Goal: Task Accomplishment & Management: Manage account settings

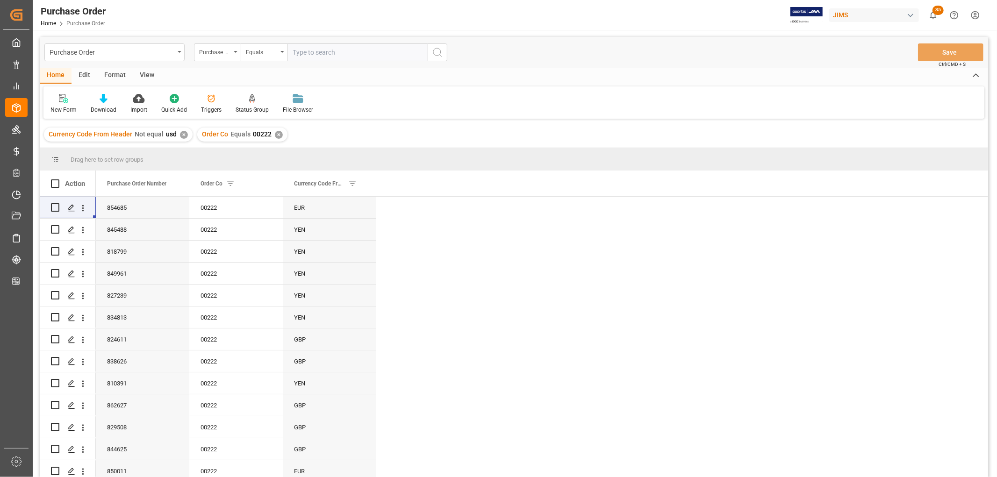
scroll to position [52, 0]
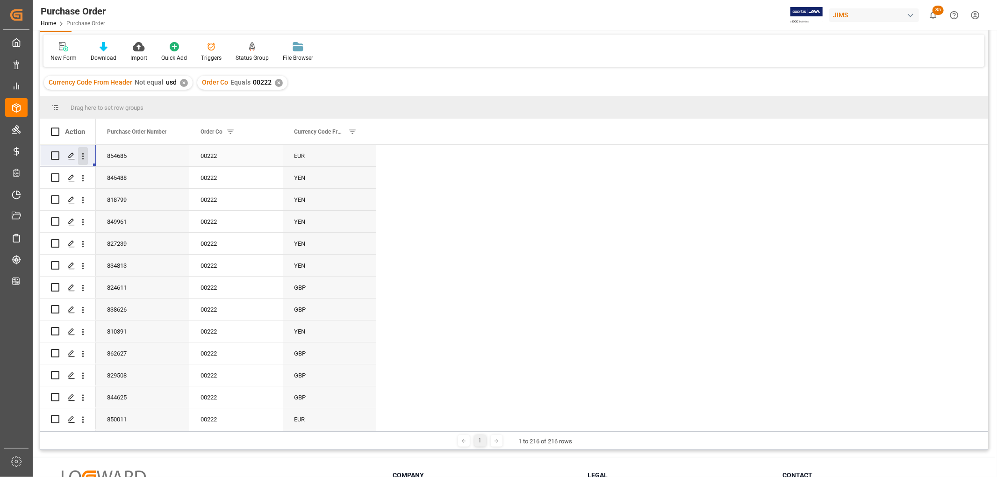
click at [85, 155] on icon "open menu" at bounding box center [83, 156] width 10 height 10
click at [120, 179] on span "Open in new tab" at bounding box center [144, 176] width 85 height 10
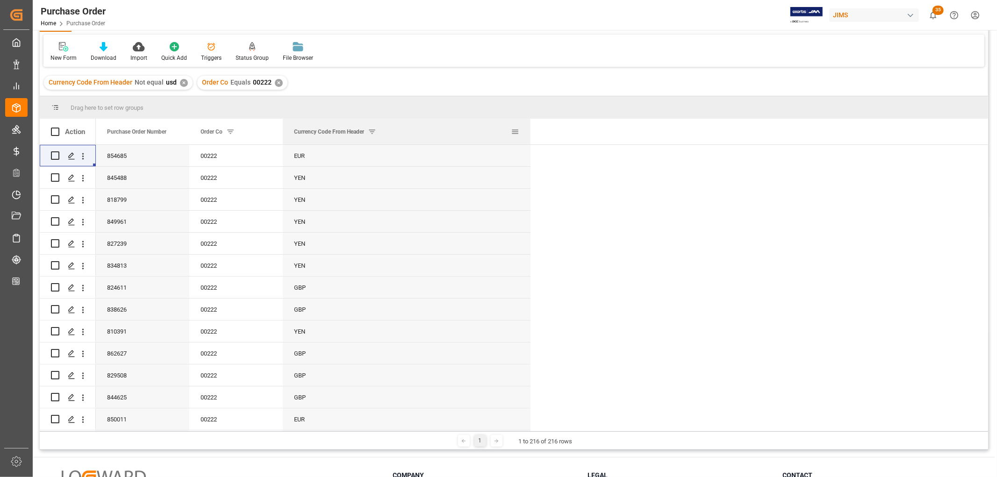
drag, startPoint x: 375, startPoint y: 131, endPoint x: 539, endPoint y: 135, distance: 164.6
click at [532, 134] on div at bounding box center [531, 132] width 4 height 26
click at [180, 83] on div "✕" at bounding box center [184, 83] width 8 height 8
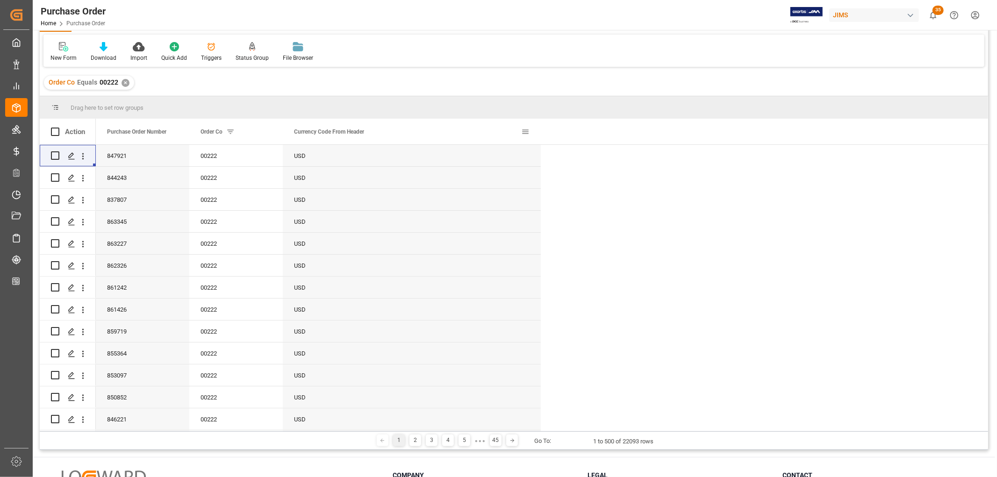
click at [527, 131] on span at bounding box center [525, 132] width 8 height 8
click at [81, 157] on icon "open menu" at bounding box center [83, 156] width 10 height 10
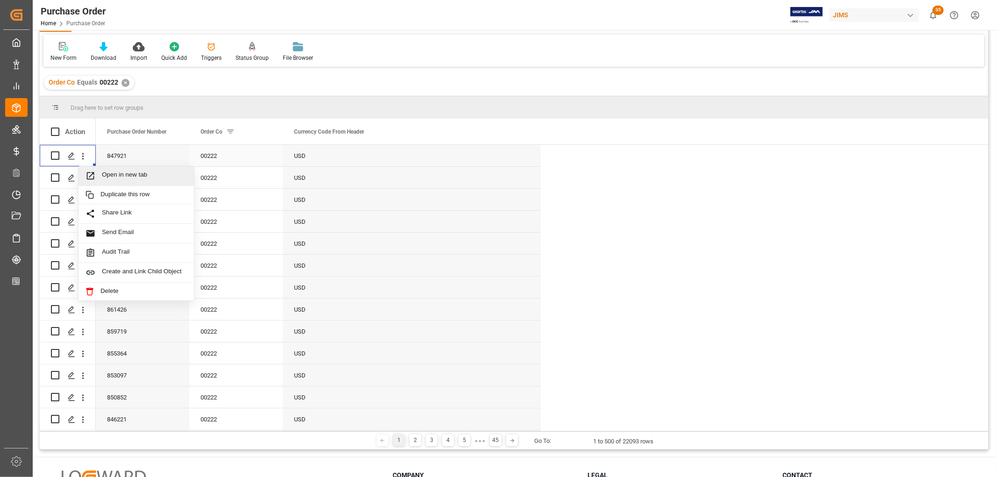
click at [124, 173] on span "Open in new tab" at bounding box center [144, 176] width 85 height 10
click at [126, 81] on div "✕" at bounding box center [126, 83] width 8 height 8
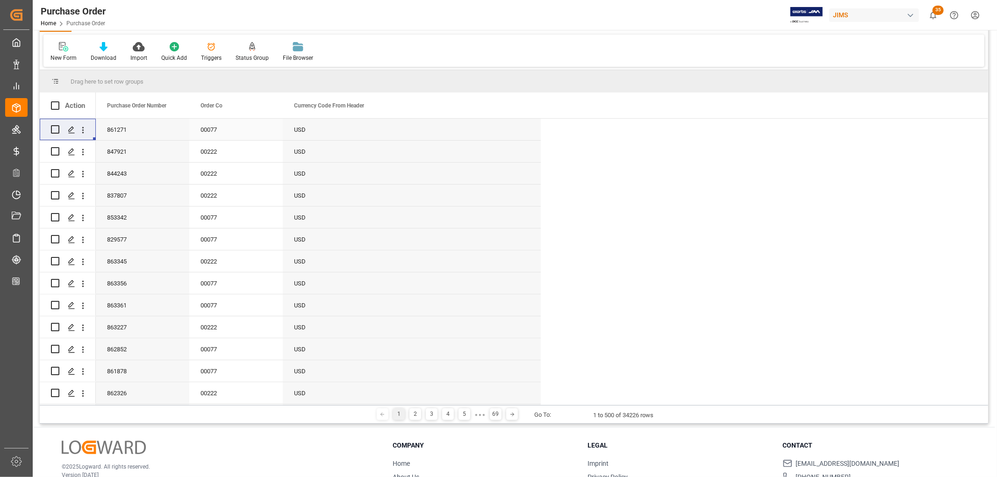
click at [196, 134] on div "00077" at bounding box center [235, 130] width 93 height 22
click at [266, 106] on span at bounding box center [267, 105] width 8 height 8
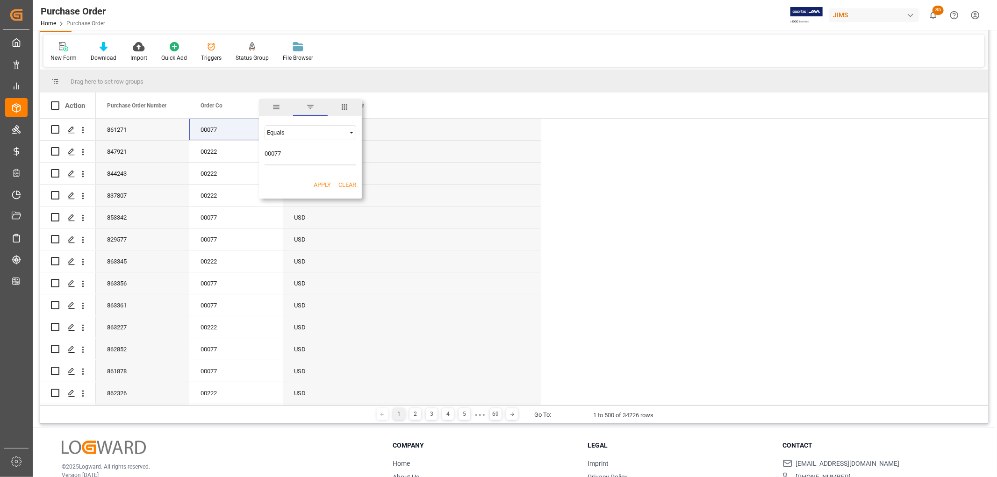
type input "00077"
click at [323, 184] on button "Apply" at bounding box center [322, 184] width 17 height 9
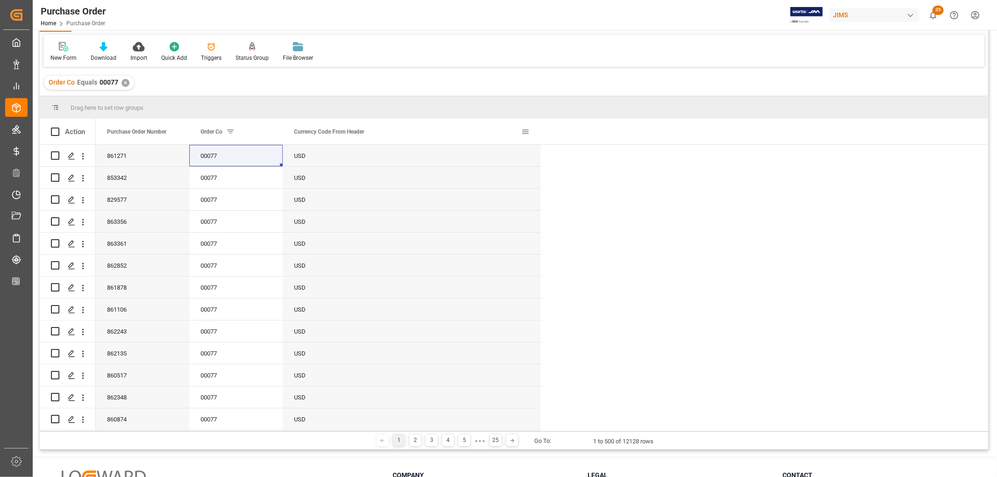
click at [527, 129] on span at bounding box center [525, 132] width 8 height 8
click at [544, 160] on div "Equals" at bounding box center [564, 158] width 79 height 7
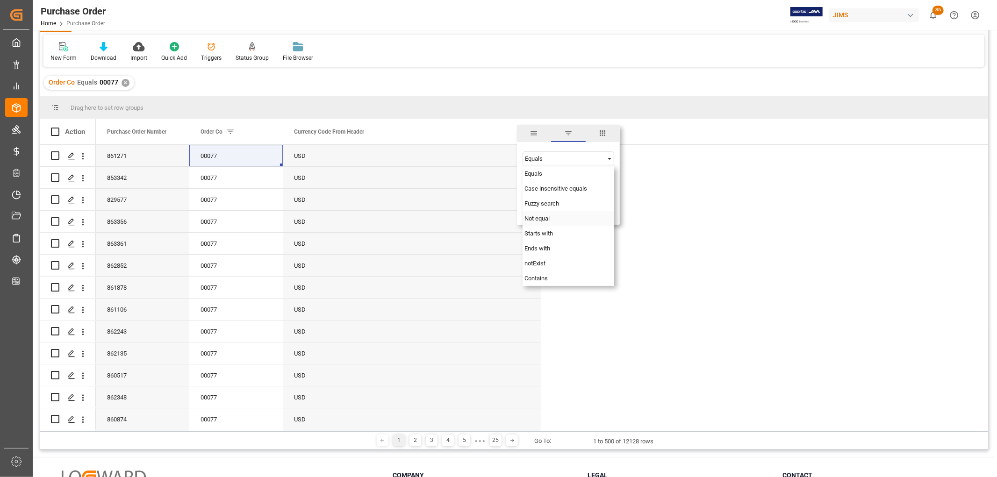
click at [541, 218] on span "Not equal" at bounding box center [536, 218] width 25 height 7
click at [533, 180] on input "Filter Value" at bounding box center [569, 182] width 92 height 19
type input "cdn"
click at [578, 208] on button "Apply" at bounding box center [580, 211] width 17 height 9
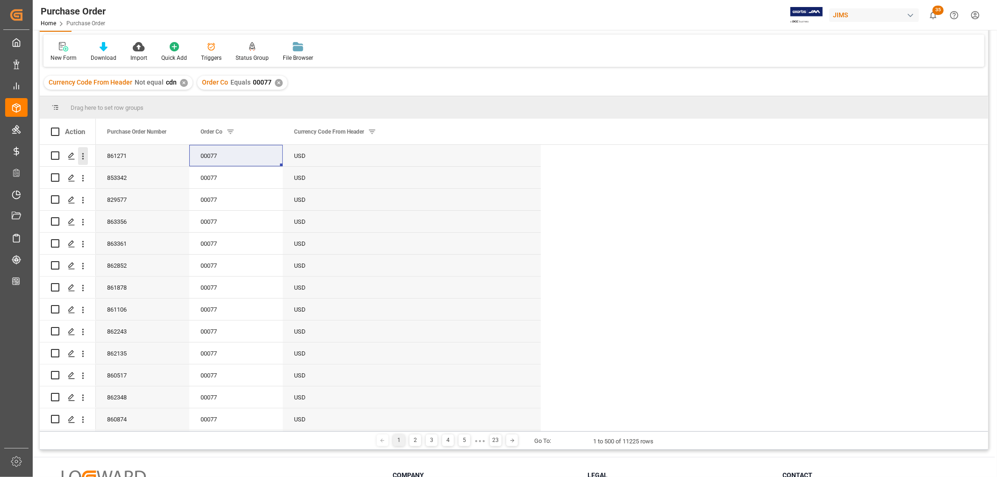
click at [83, 158] on icon "open menu" at bounding box center [83, 156] width 2 height 7
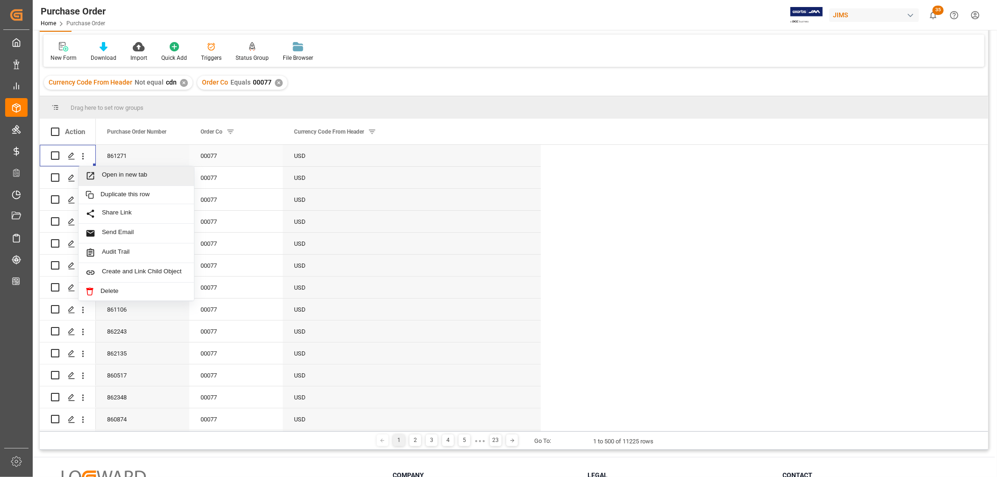
click at [117, 175] on span "Open in new tab" at bounding box center [144, 176] width 85 height 10
click at [183, 81] on div "✕" at bounding box center [184, 83] width 8 height 8
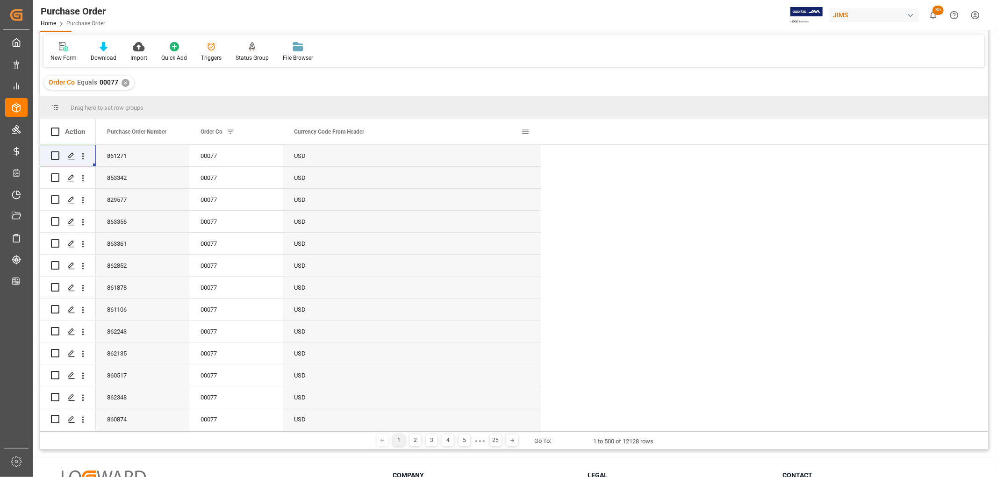
click at [526, 129] on span at bounding box center [525, 132] width 8 height 8
type input "cdn"
click at [577, 208] on button "Apply" at bounding box center [580, 211] width 17 height 9
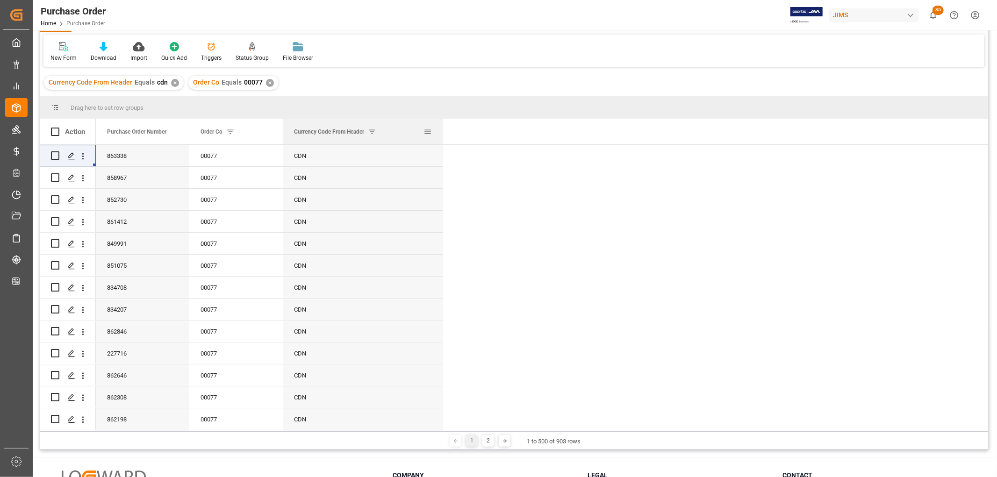
drag, startPoint x: 539, startPoint y: 136, endPoint x: 441, endPoint y: 139, distance: 97.8
click at [441, 139] on div at bounding box center [443, 132] width 4 height 26
click at [84, 157] on icon "open menu" at bounding box center [83, 156] width 10 height 10
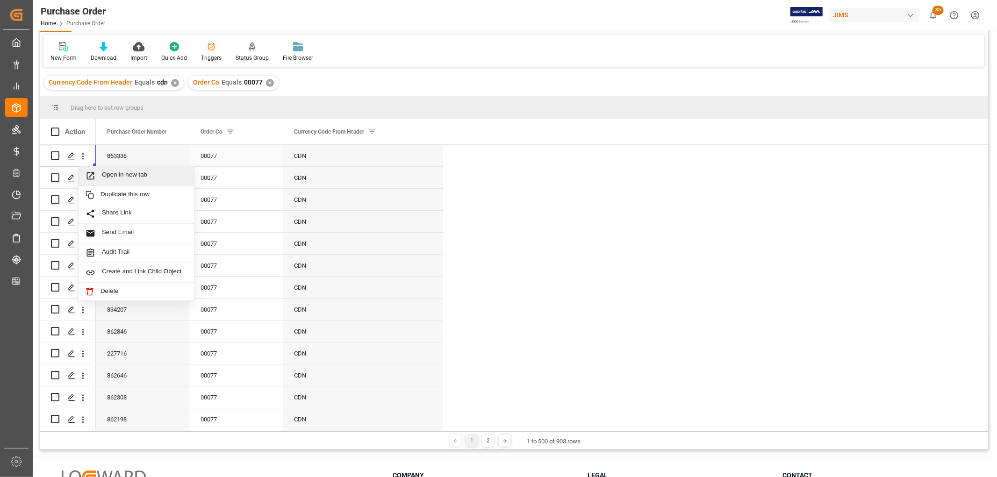
click at [113, 176] on span "Open in new tab" at bounding box center [144, 176] width 85 height 10
click at [269, 82] on div "✕" at bounding box center [270, 83] width 8 height 8
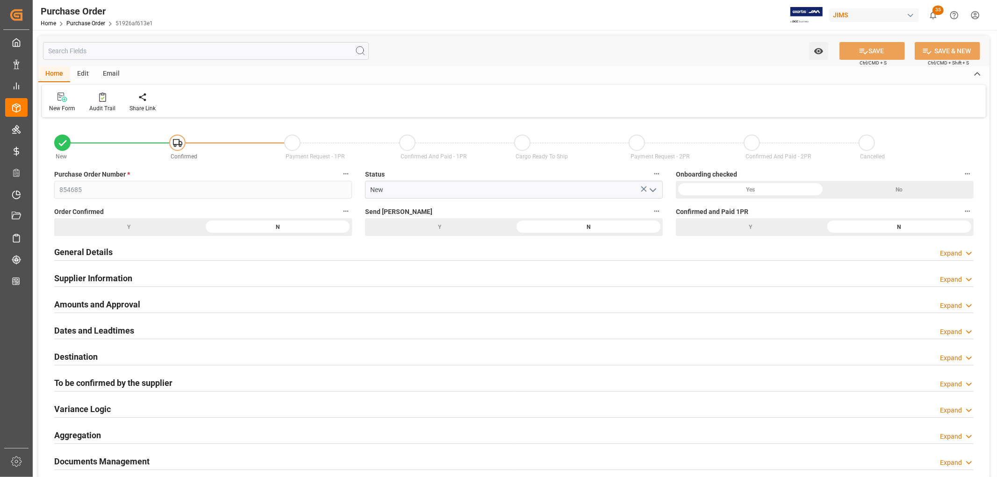
click at [92, 303] on h2 "Amounts and Approval" at bounding box center [97, 304] width 86 height 13
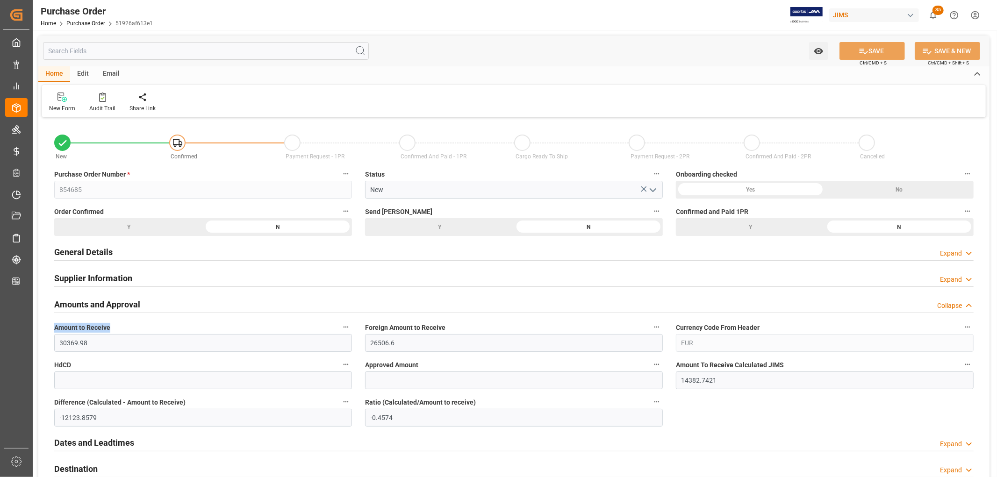
drag, startPoint x: 114, startPoint y: 326, endPoint x: 55, endPoint y: 324, distance: 59.4
click at [55, 324] on label "Amount to Receive" at bounding box center [203, 327] width 298 height 13
copy span "Amount to Receive"
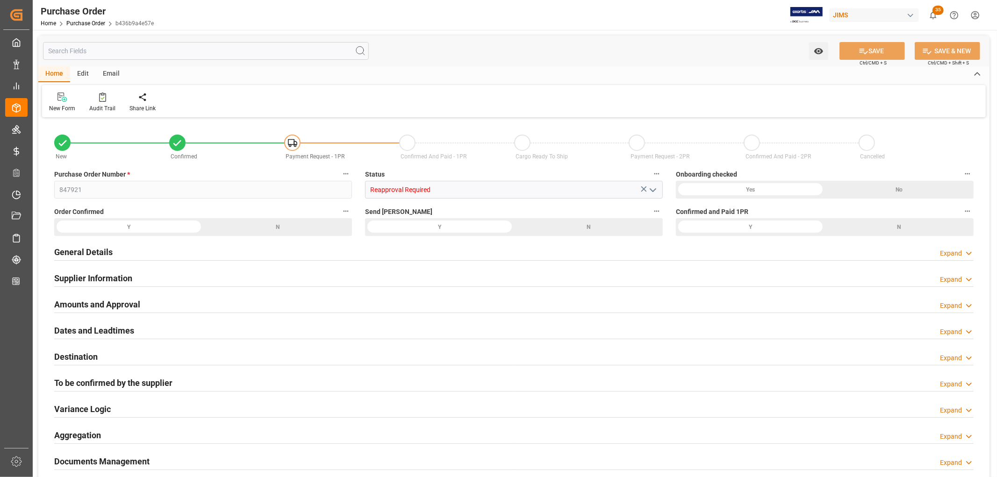
type input "418856"
type input "0"
type input "582074"
type input "163218"
type input "0.3897"
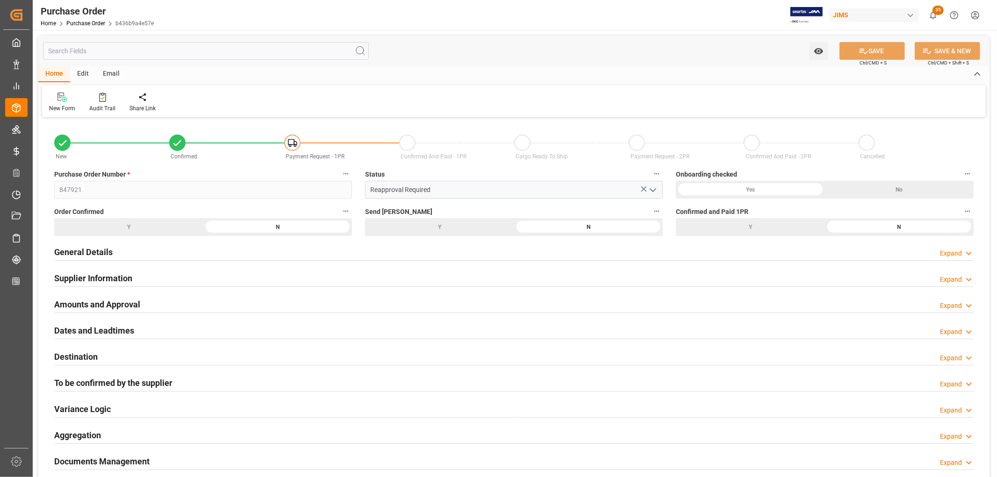
click at [103, 307] on h2 "Amounts and Approval" at bounding box center [97, 304] width 86 height 13
click at [94, 300] on h2 "Amounts and Approval" at bounding box center [97, 304] width 86 height 13
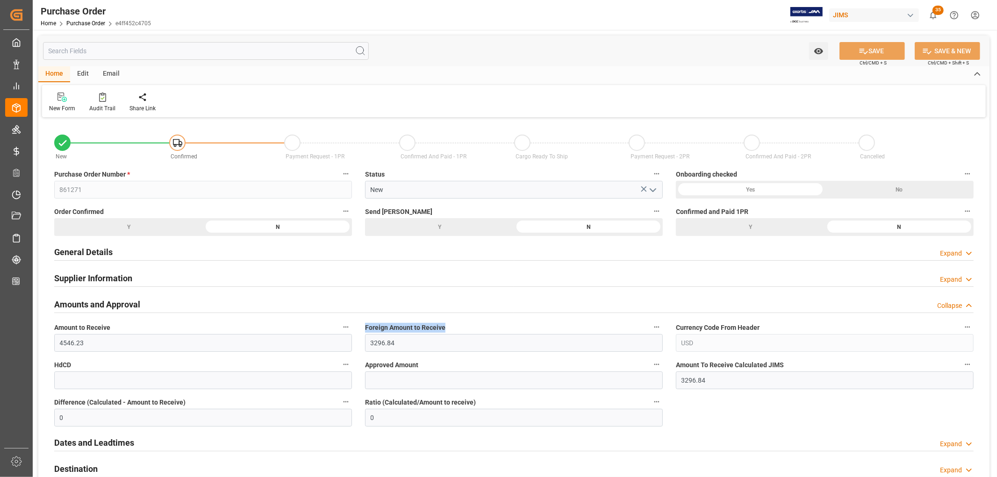
drag, startPoint x: 365, startPoint y: 328, endPoint x: 445, endPoint y: 329, distance: 79.9
click at [445, 329] on label "Foreign Amount to Receive" at bounding box center [514, 327] width 298 height 13
copy span "Foreign Amount to Receive"
click at [81, 251] on h2 "General Details" at bounding box center [83, 252] width 58 height 13
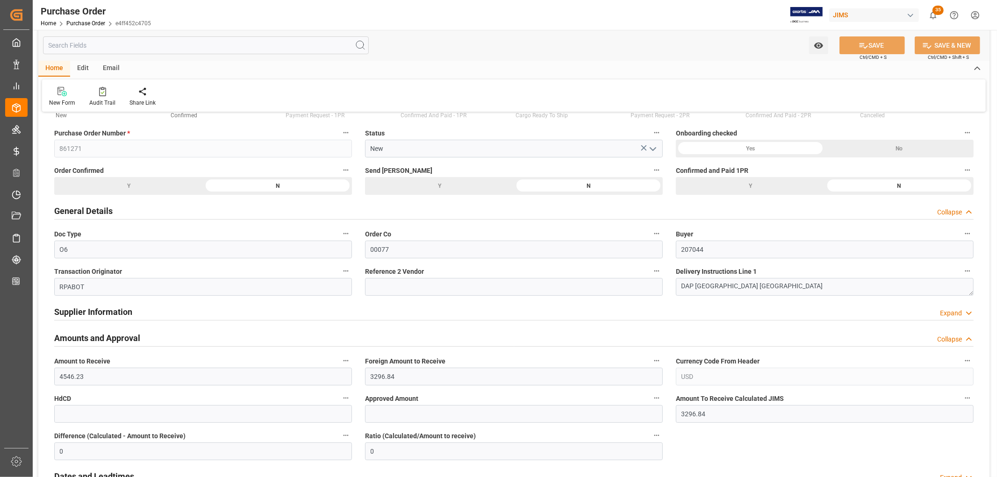
scroll to position [104, 0]
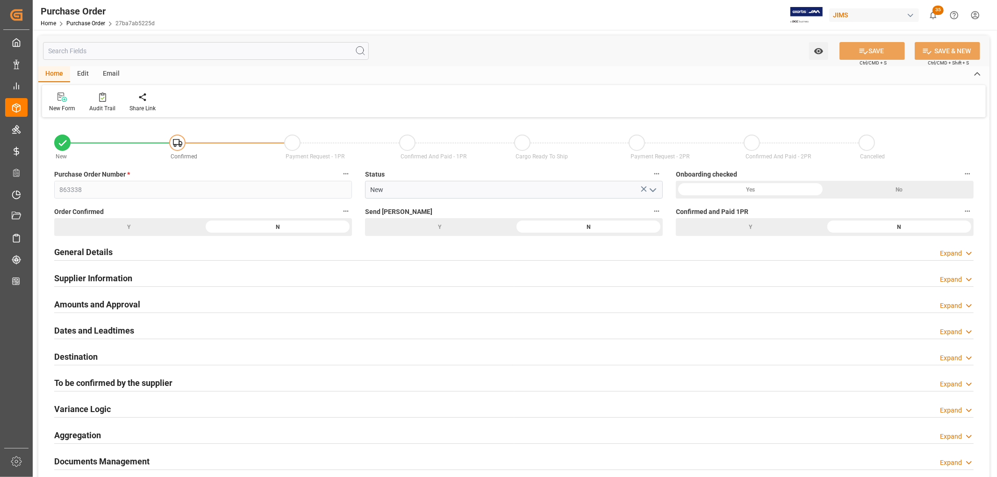
click at [97, 254] on h2 "General Details" at bounding box center [83, 252] width 58 height 13
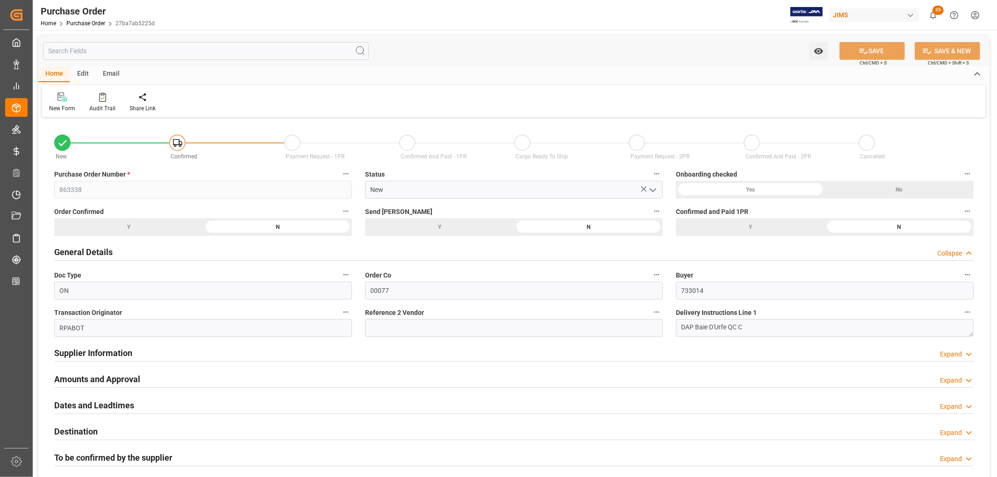
click at [97, 254] on h2 "General Details" at bounding box center [83, 252] width 58 height 13
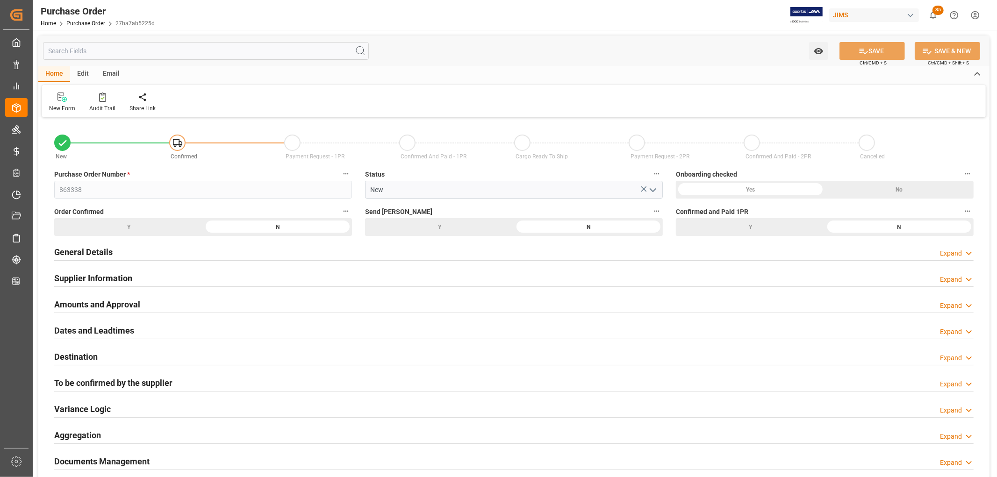
click at [108, 306] on h2 "Amounts and Approval" at bounding box center [97, 304] width 86 height 13
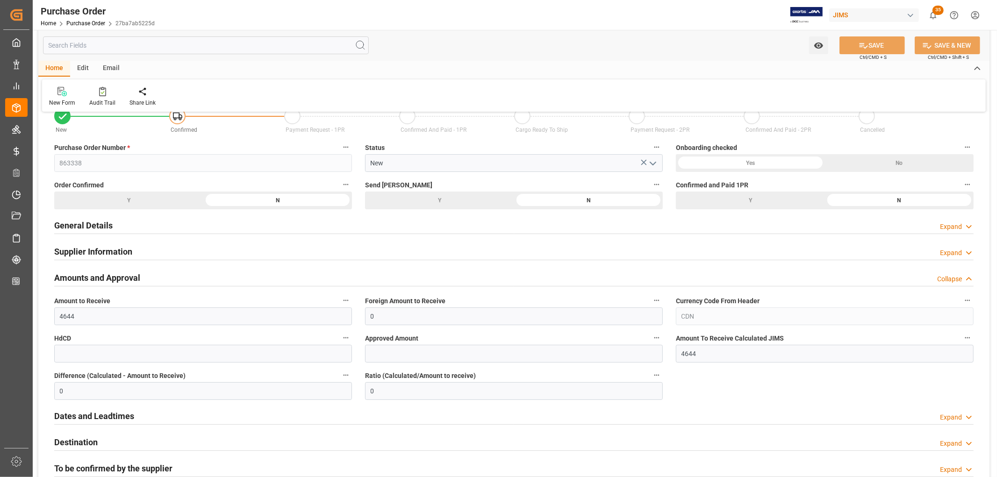
scroll to position [52, 0]
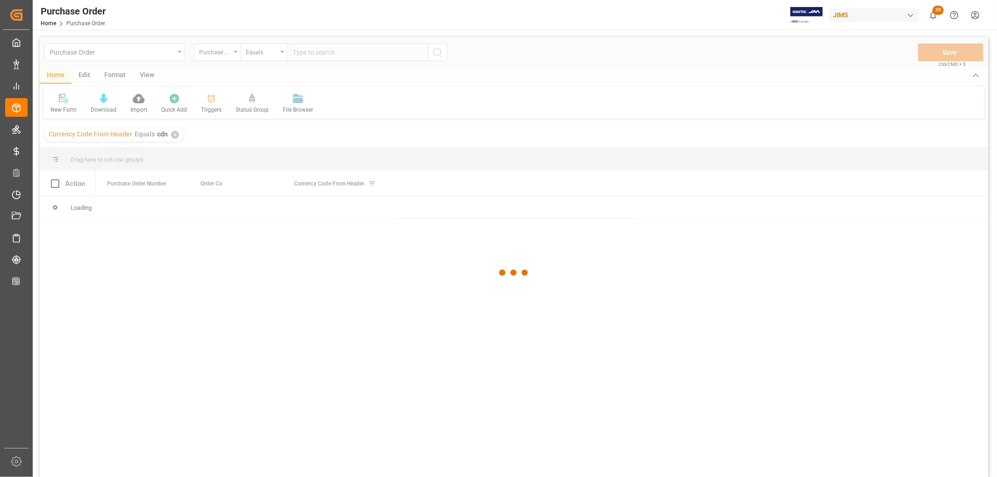
scroll to position [52, 0]
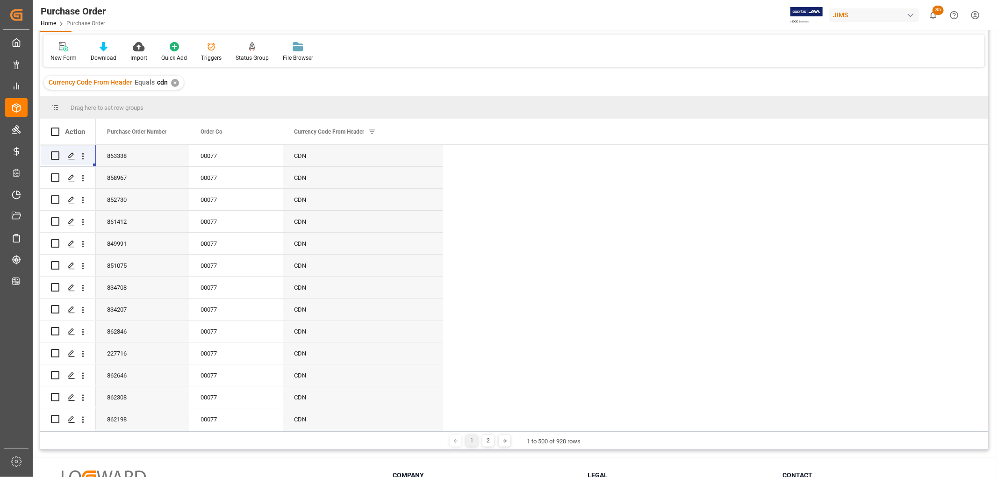
click at [172, 81] on div "✕" at bounding box center [175, 83] width 8 height 8
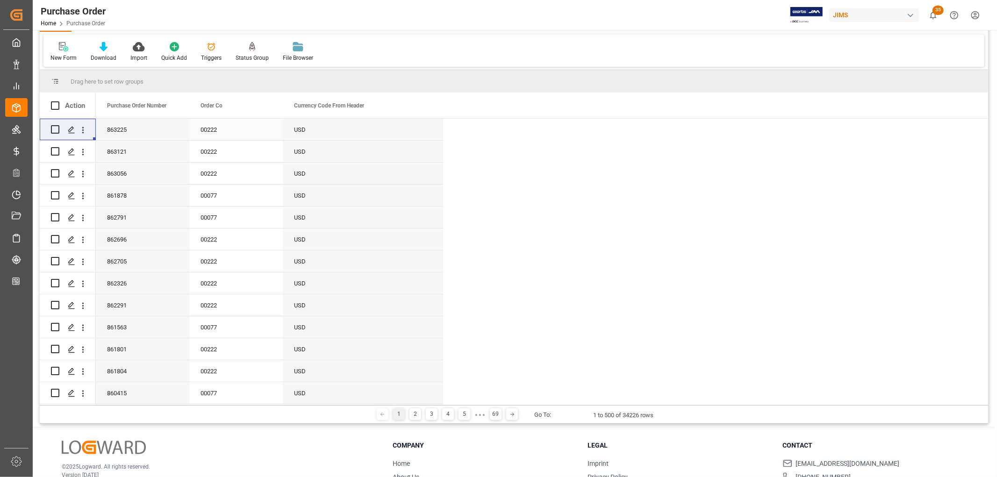
click at [209, 132] on div "00222" at bounding box center [235, 130] width 93 height 22
click at [268, 106] on span at bounding box center [267, 105] width 8 height 8
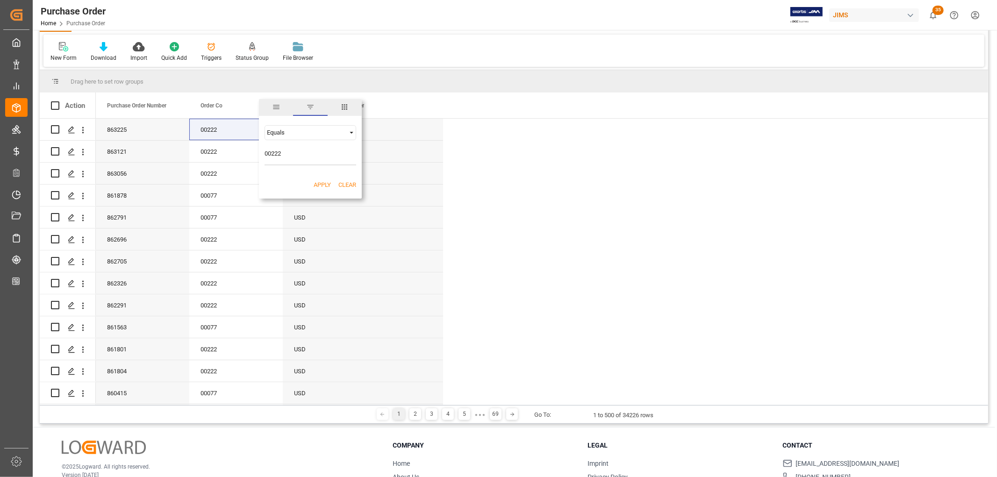
type input "00222"
click at [323, 185] on button "Apply" at bounding box center [322, 184] width 17 height 9
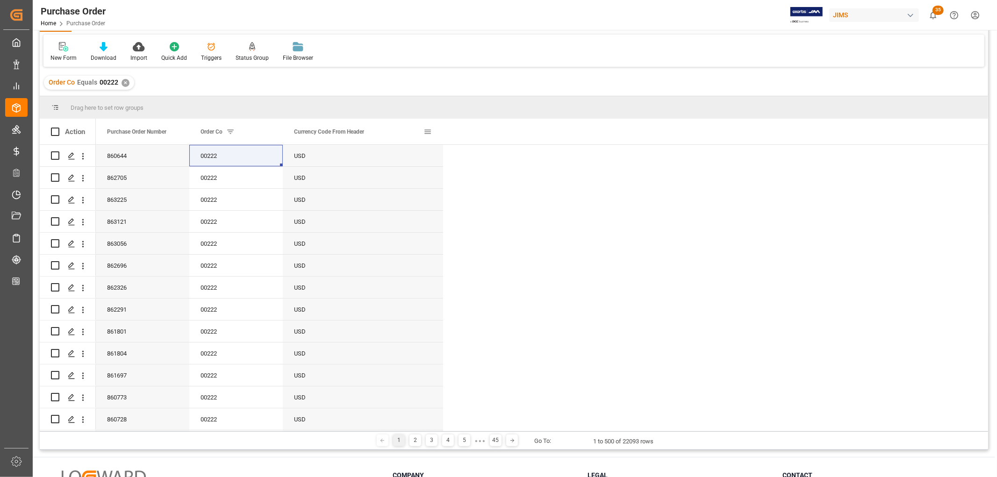
click at [429, 131] on span at bounding box center [428, 132] width 8 height 8
click at [445, 159] on div "Equals" at bounding box center [466, 158] width 79 height 7
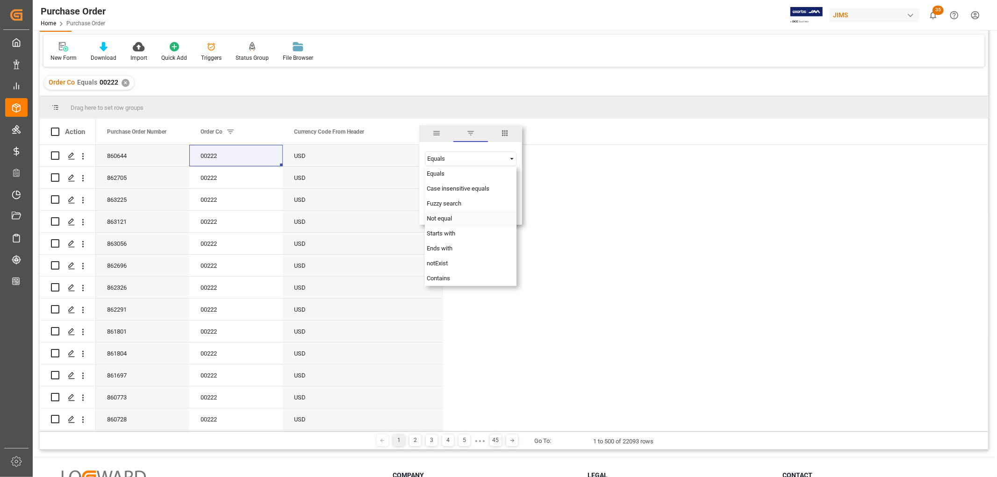
click at [442, 219] on span "Not equal" at bounding box center [439, 218] width 25 height 7
click at [438, 181] on input "Filter Value" at bounding box center [471, 182] width 92 height 19
type input "usd"
click at [479, 211] on button "Apply" at bounding box center [482, 211] width 17 height 9
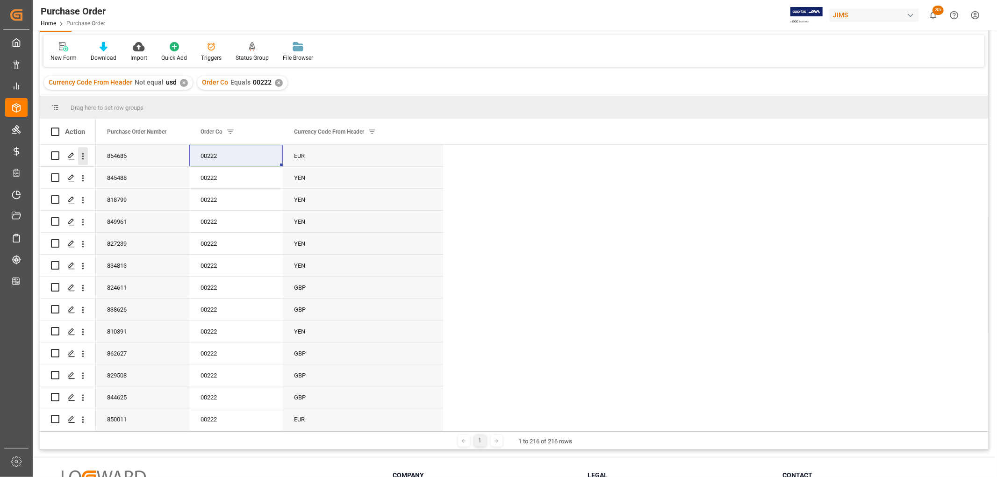
click at [85, 156] on icon "open menu" at bounding box center [83, 156] width 10 height 10
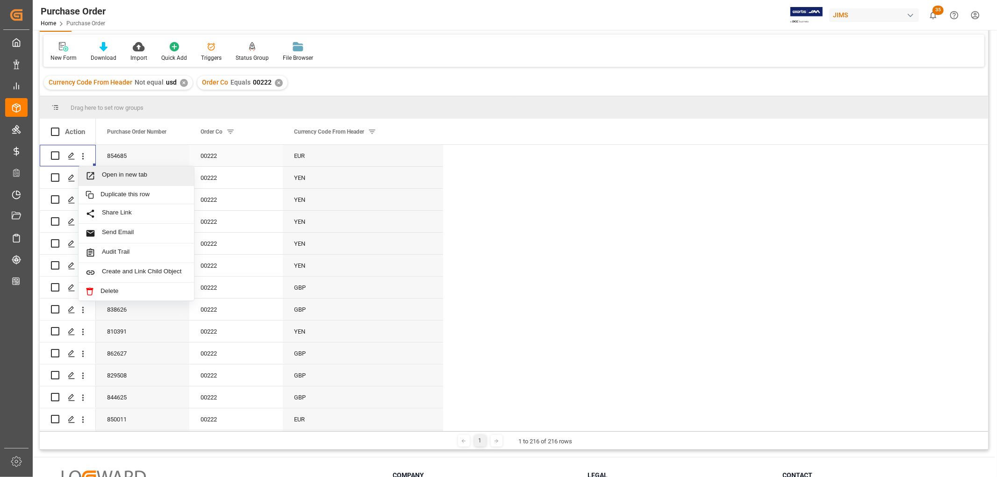
click at [131, 172] on span "Open in new tab" at bounding box center [144, 176] width 85 height 10
click at [276, 80] on div "✕" at bounding box center [279, 83] width 8 height 8
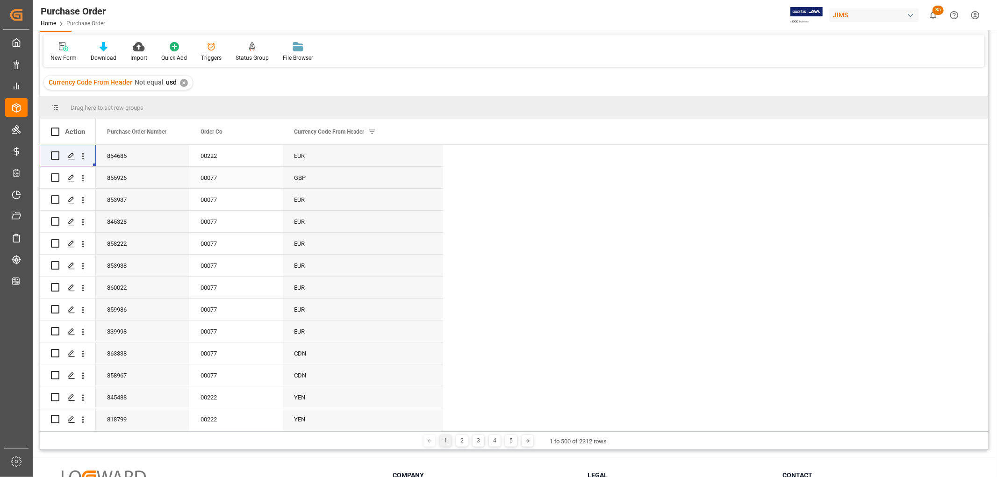
click at [203, 181] on div "00077" at bounding box center [235, 178] width 93 height 22
click at [183, 82] on div "✕" at bounding box center [184, 83] width 8 height 8
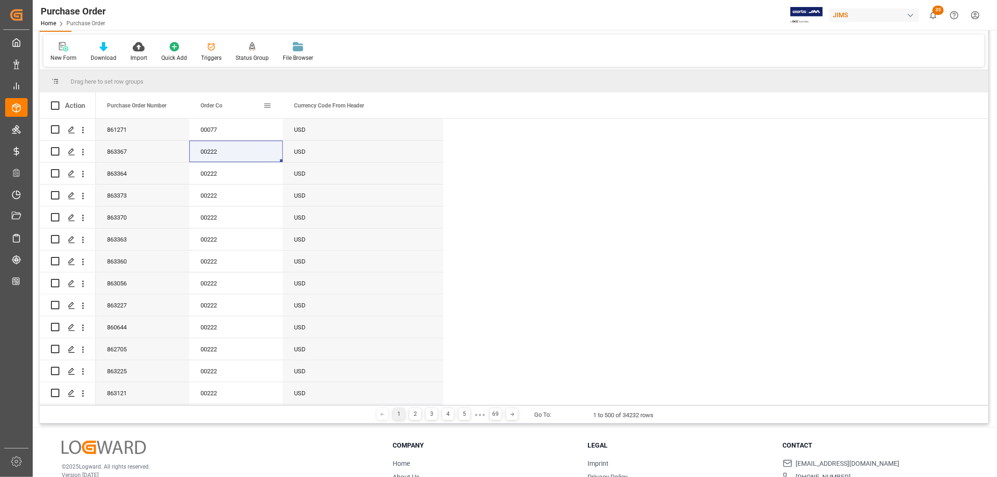
click at [268, 104] on span at bounding box center [267, 105] width 8 height 8
type input "00077"
click at [317, 182] on button "Apply" at bounding box center [322, 184] width 17 height 9
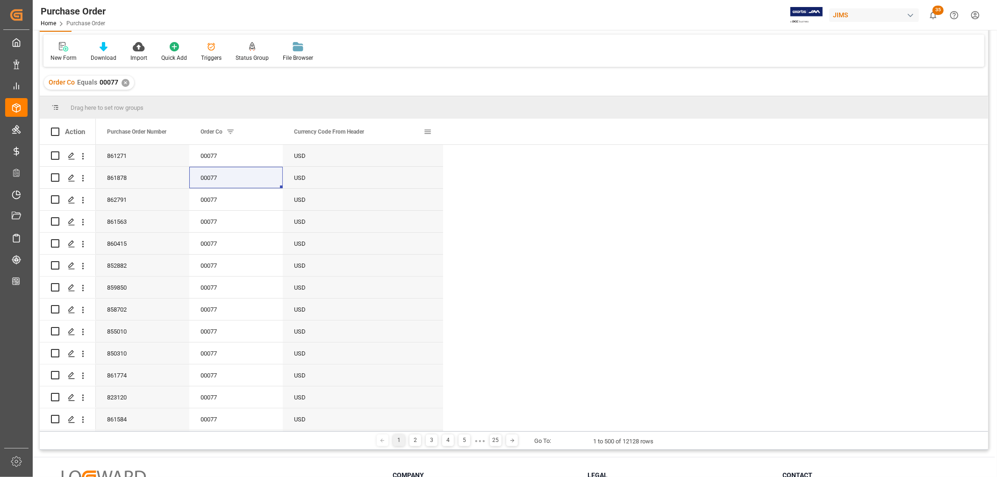
click at [424, 131] on span at bounding box center [428, 132] width 8 height 8
click at [452, 159] on div "Equals" at bounding box center [466, 158] width 79 height 7
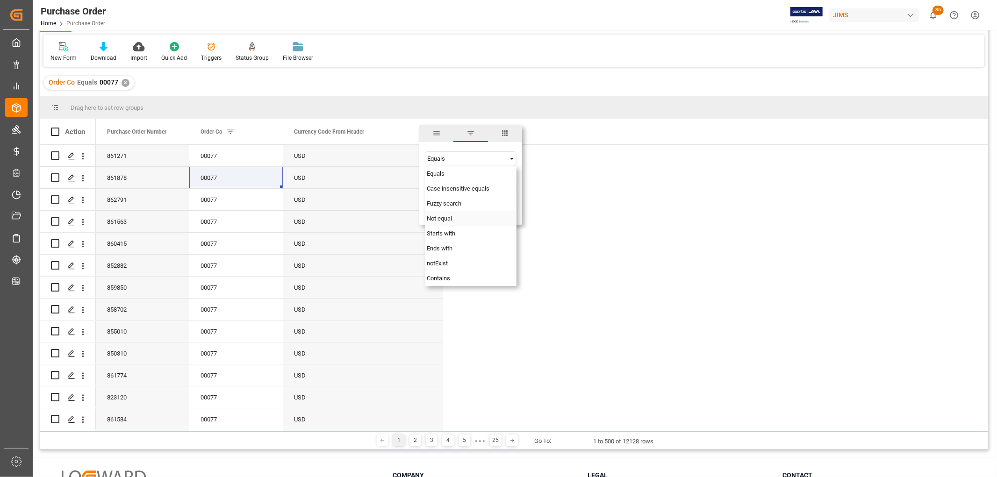
click at [445, 220] on span "Not equal" at bounding box center [439, 218] width 25 height 7
click at [441, 181] on input "Filter Value" at bounding box center [471, 182] width 92 height 19
type input "cdn"
click at [478, 208] on button "Apply" at bounding box center [482, 211] width 17 height 9
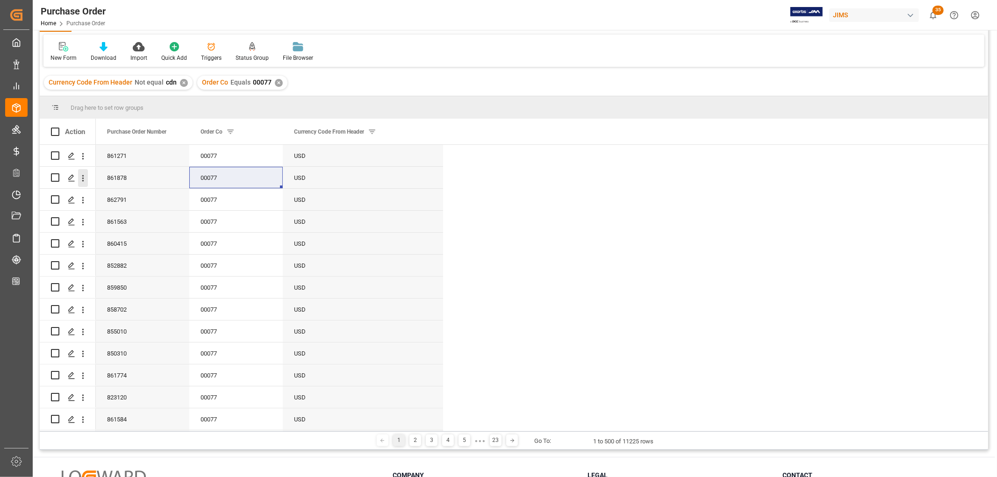
click at [85, 176] on icon "open menu" at bounding box center [83, 178] width 10 height 10
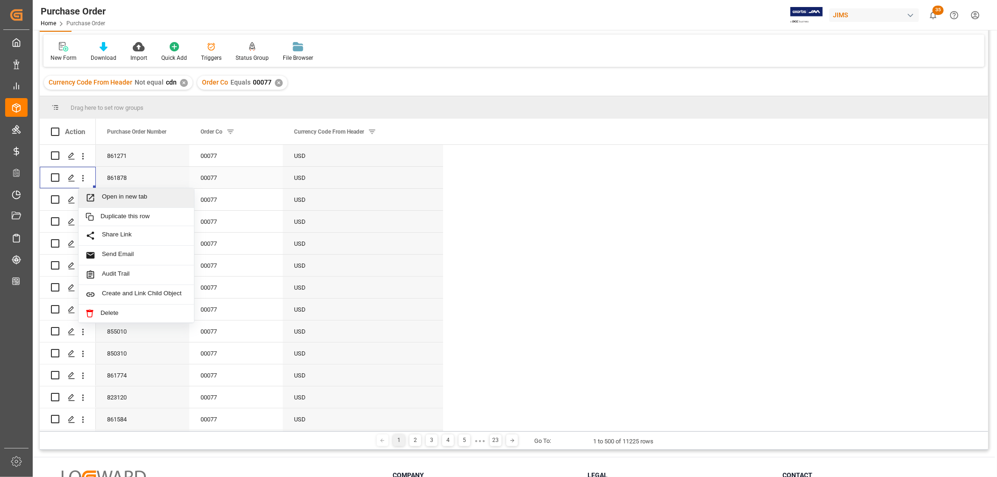
click at [115, 198] on span "Open in new tab" at bounding box center [144, 198] width 85 height 10
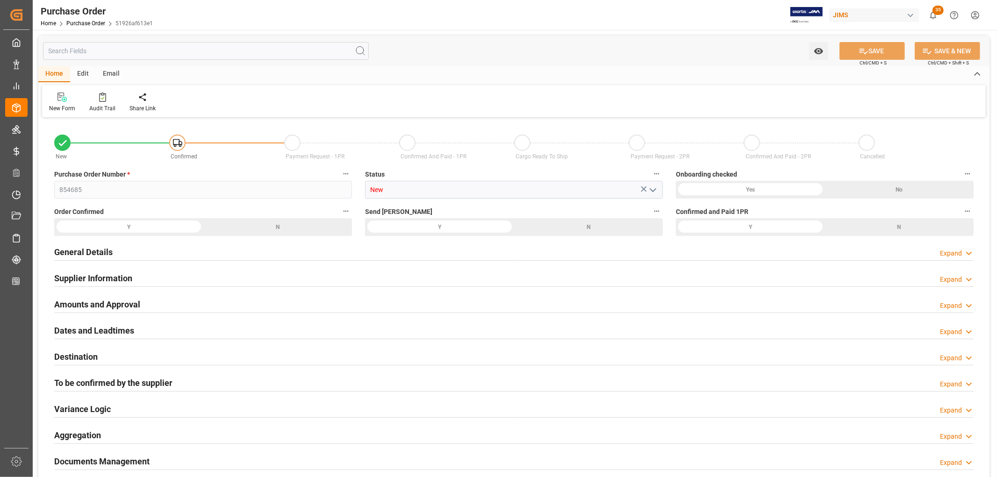
type input "30369.98"
type input "26506.6"
type input "14382.7421"
type input "-12123.8579"
type input "-0.4574"
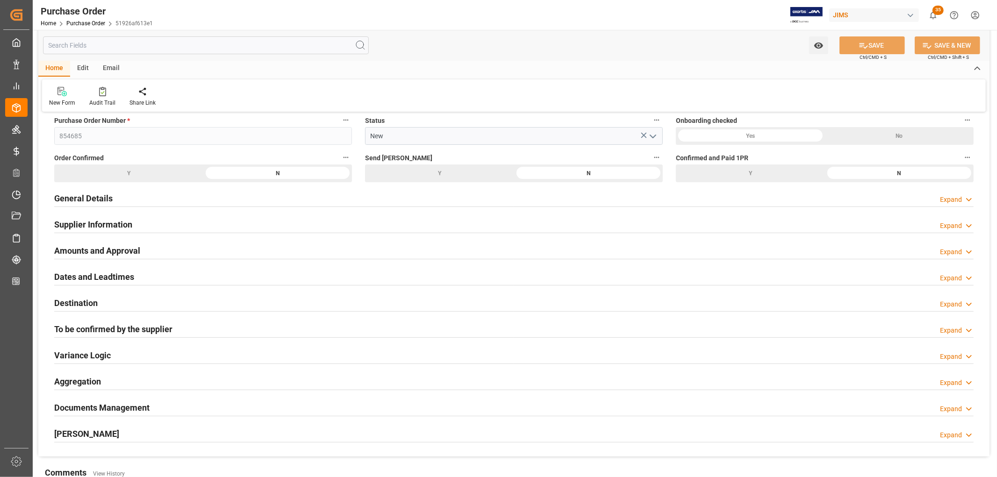
scroll to position [104, 0]
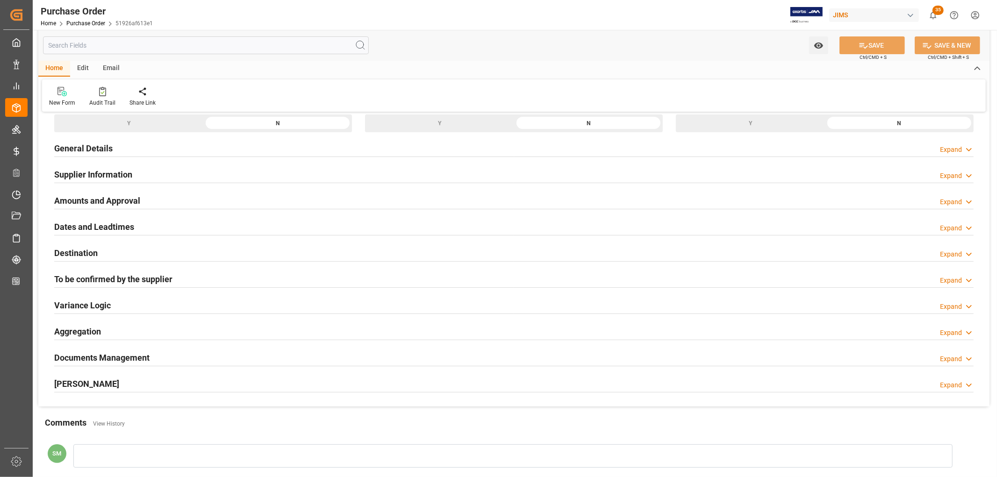
click at [85, 200] on h2 "Amounts and Approval" at bounding box center [97, 200] width 86 height 13
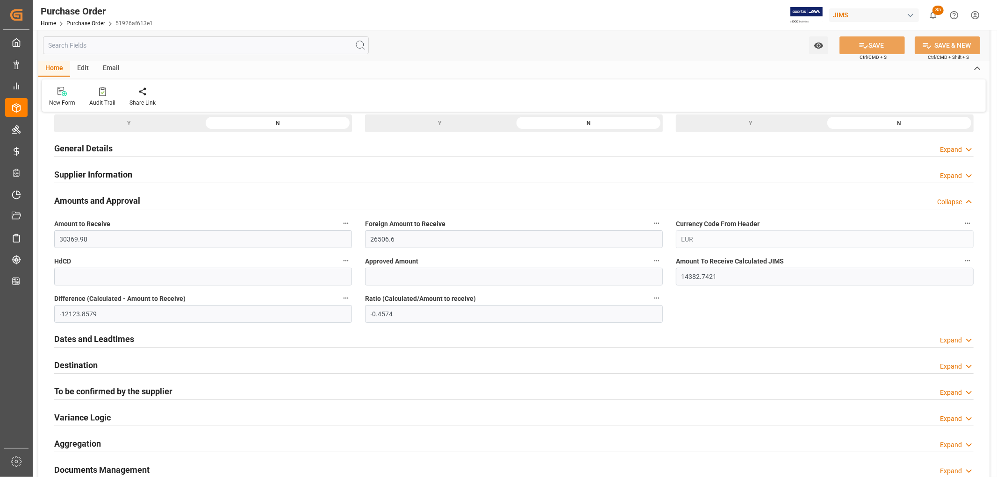
click at [81, 142] on div "General Details" at bounding box center [83, 148] width 58 height 18
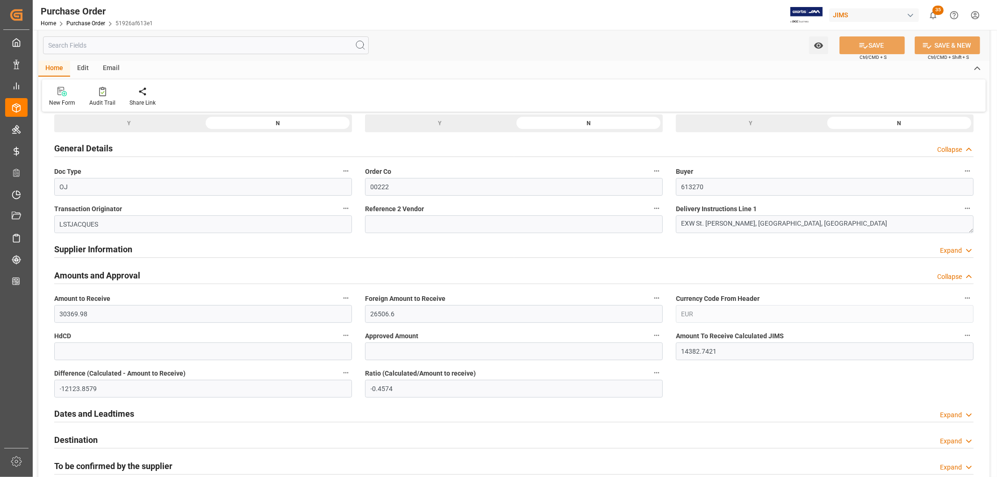
click at [85, 146] on h2 "General Details" at bounding box center [83, 148] width 58 height 13
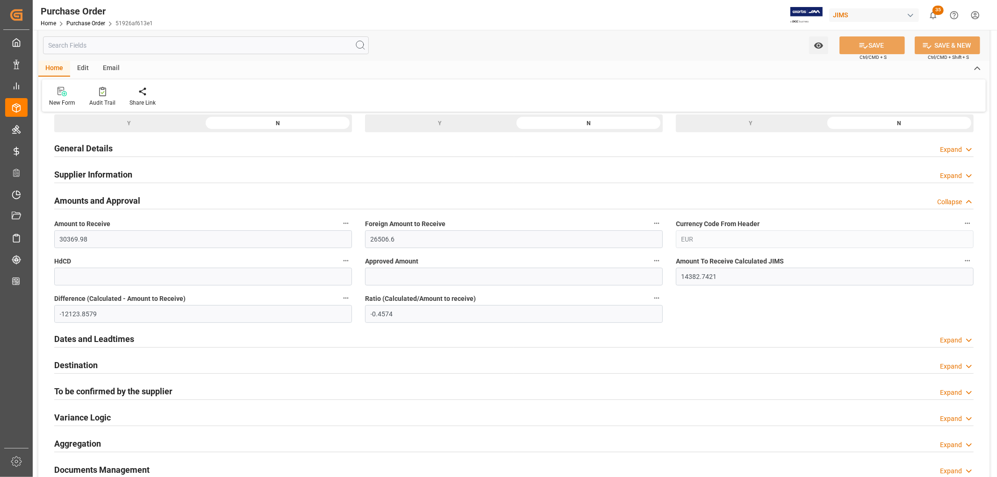
click at [112, 148] on div "General Details Expand" at bounding box center [513, 148] width 919 height 18
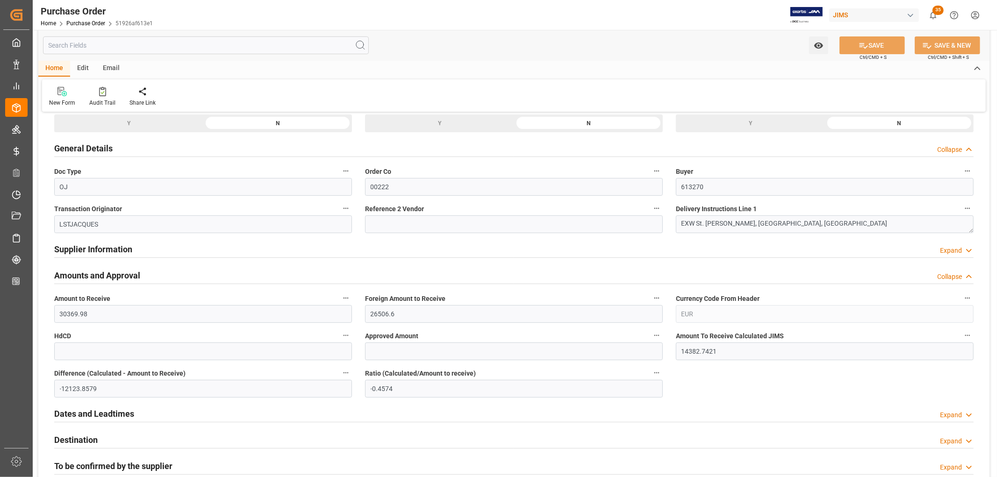
click at [76, 152] on h2 "General Details" at bounding box center [83, 148] width 58 height 13
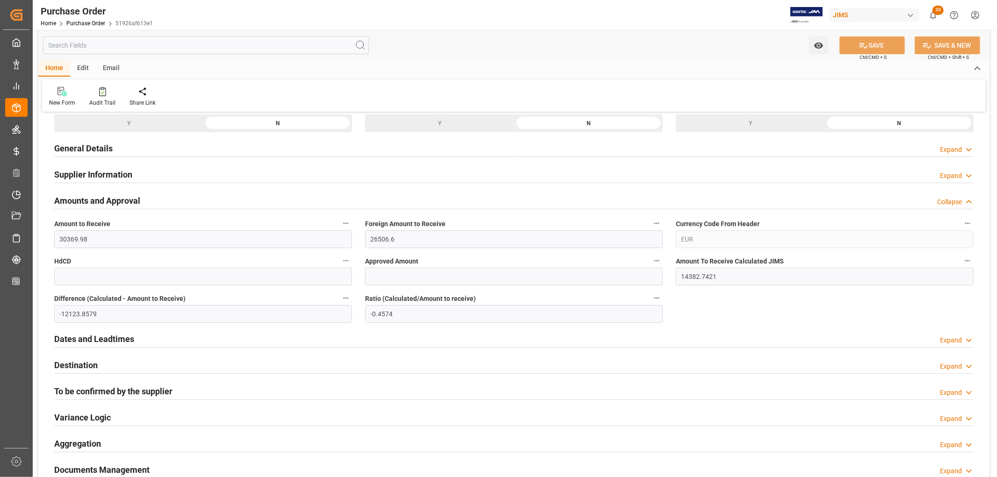
scroll to position [0, 0]
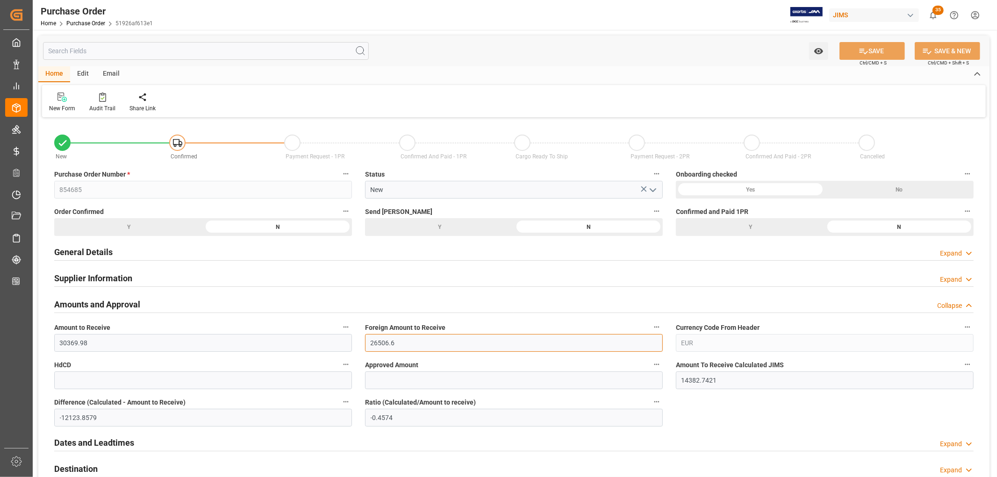
drag, startPoint x: 366, startPoint y: 344, endPoint x: 401, endPoint y: 344, distance: 35.1
click at [401, 344] on input "26506.6" at bounding box center [514, 343] width 298 height 18
drag, startPoint x: 71, startPoint y: 330, endPoint x: 94, endPoint y: 332, distance: 24.0
click at [93, 330] on span "Amount to Receive" at bounding box center [82, 328] width 56 height 10
click at [86, 252] on h2 "General Details" at bounding box center [83, 252] width 58 height 13
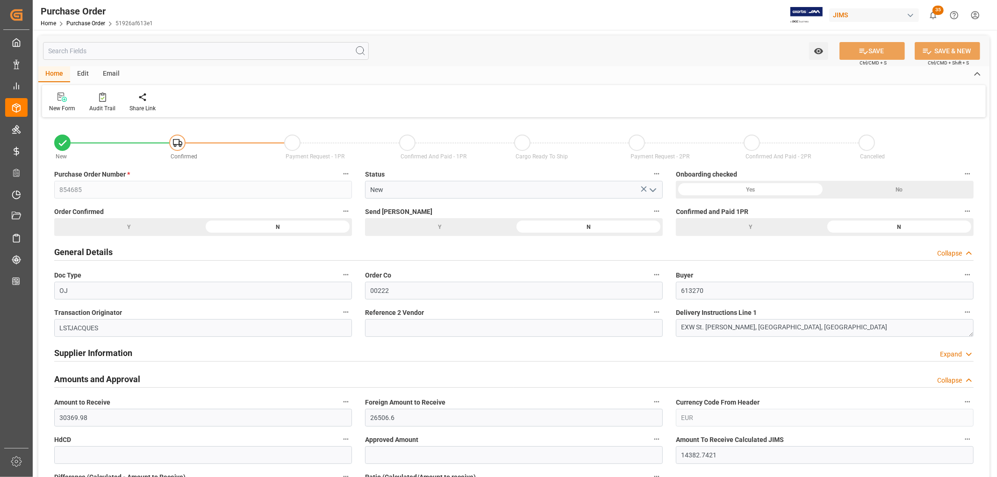
click at [86, 251] on h2 "General Details" at bounding box center [83, 252] width 58 height 13
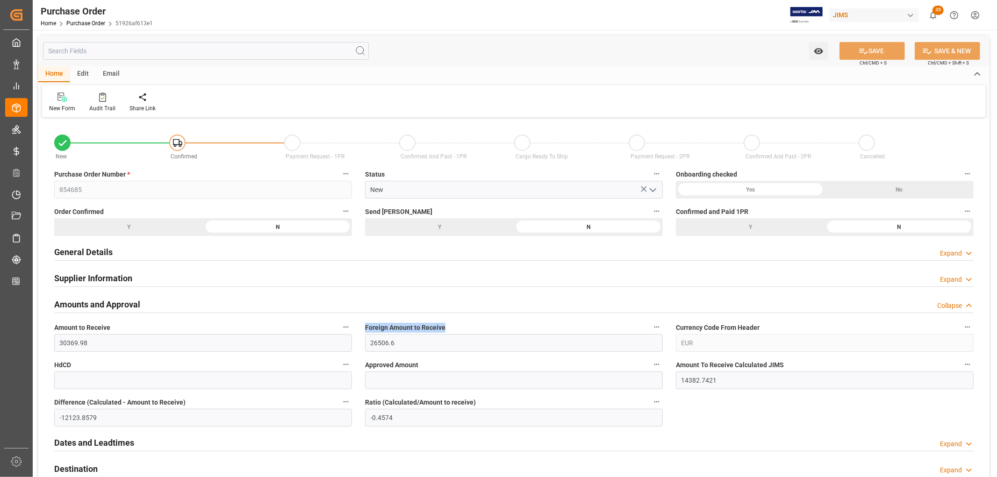
drag, startPoint x: 366, startPoint y: 326, endPoint x: 445, endPoint y: 329, distance: 80.0
click at [445, 329] on label "Foreign Amount to Receive" at bounding box center [514, 327] width 298 height 13
click at [86, 252] on h2 "General Details" at bounding box center [83, 252] width 58 height 13
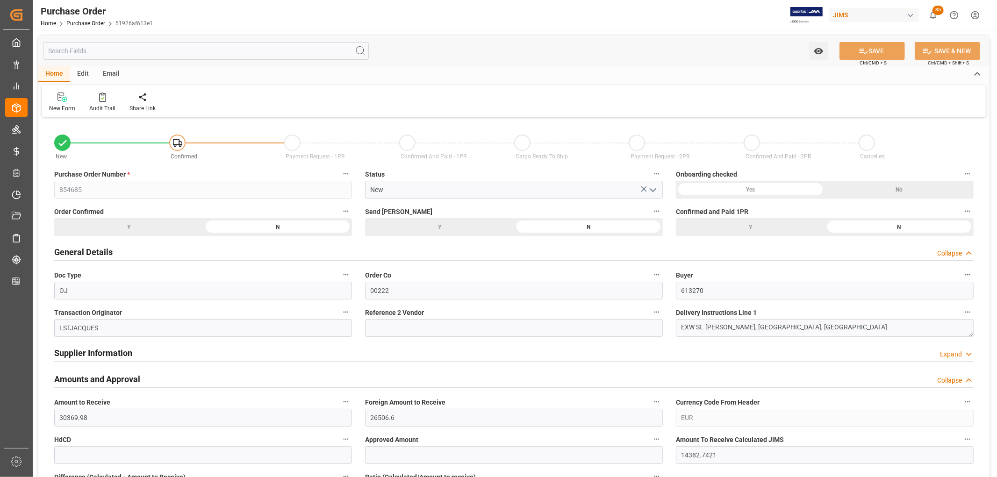
click at [84, 255] on h2 "General Details" at bounding box center [83, 252] width 58 height 13
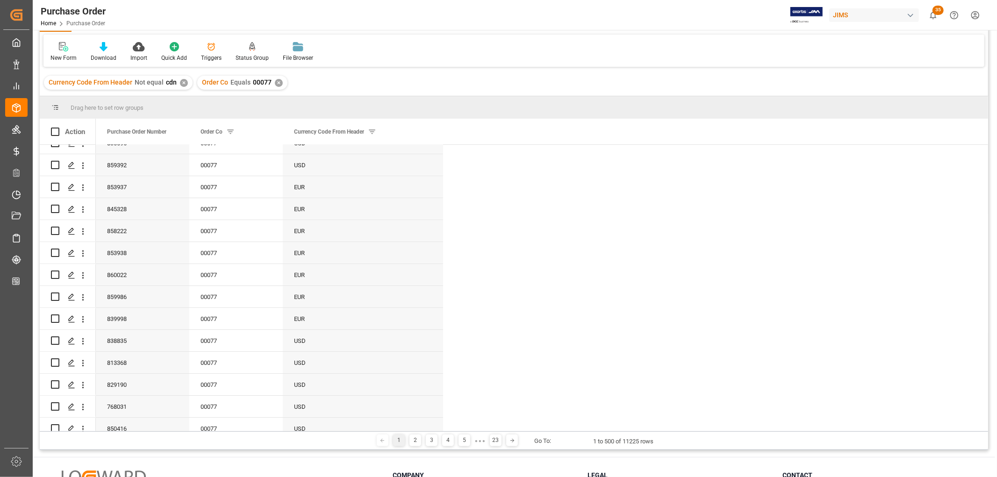
scroll to position [2649, 0]
click at [83, 277] on icon "open menu" at bounding box center [83, 276] width 10 height 10
click at [114, 295] on span "Open in new tab" at bounding box center [144, 296] width 85 height 10
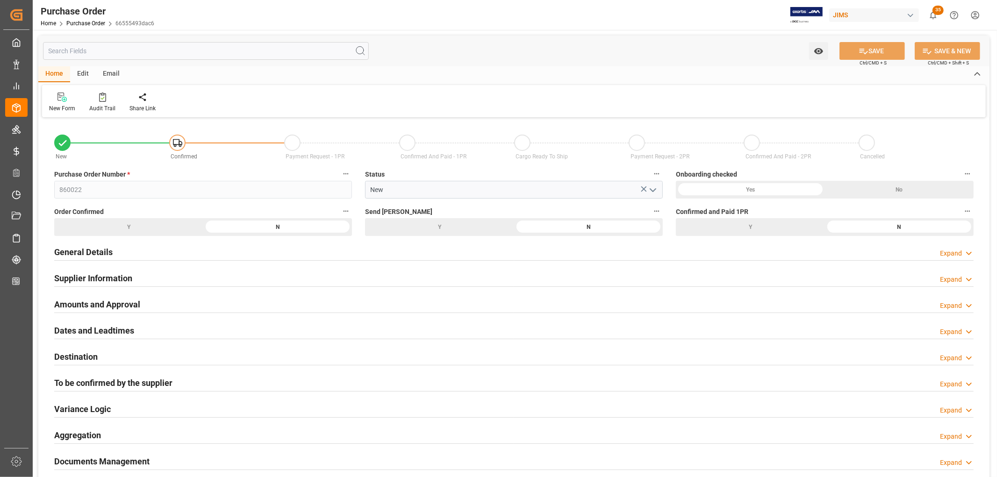
type input "[DATE]"
click at [108, 331] on h2 "Dates and Leadtimes" at bounding box center [94, 330] width 80 height 13
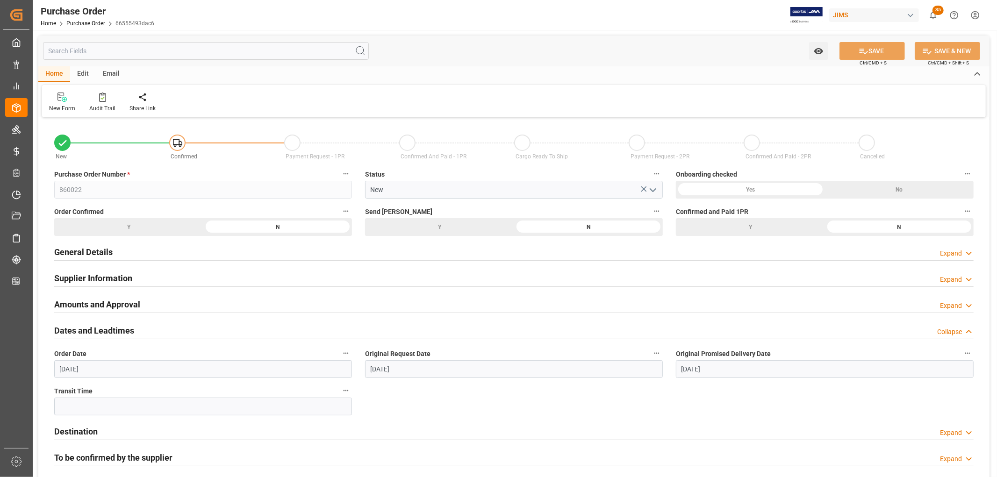
click at [115, 303] on h2 "Amounts and Approval" at bounding box center [97, 304] width 86 height 13
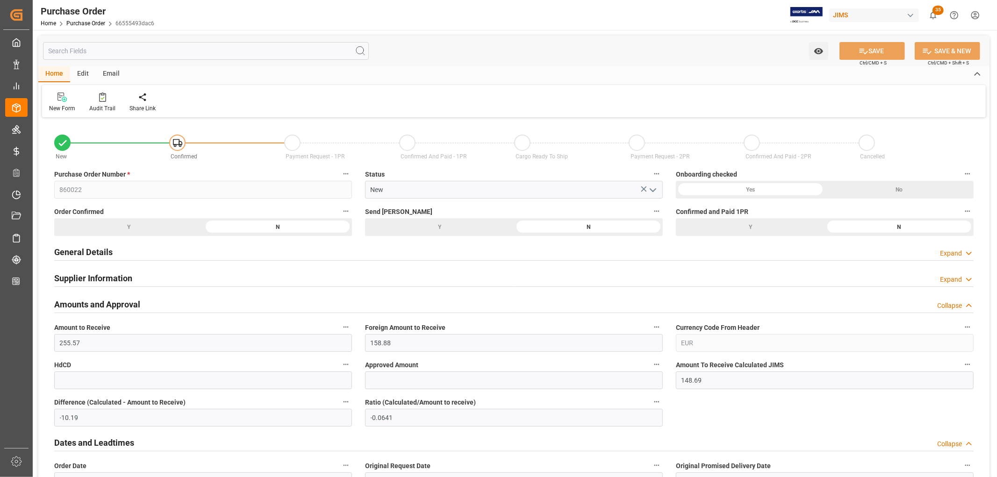
click at [60, 255] on h2 "General Details" at bounding box center [83, 252] width 58 height 13
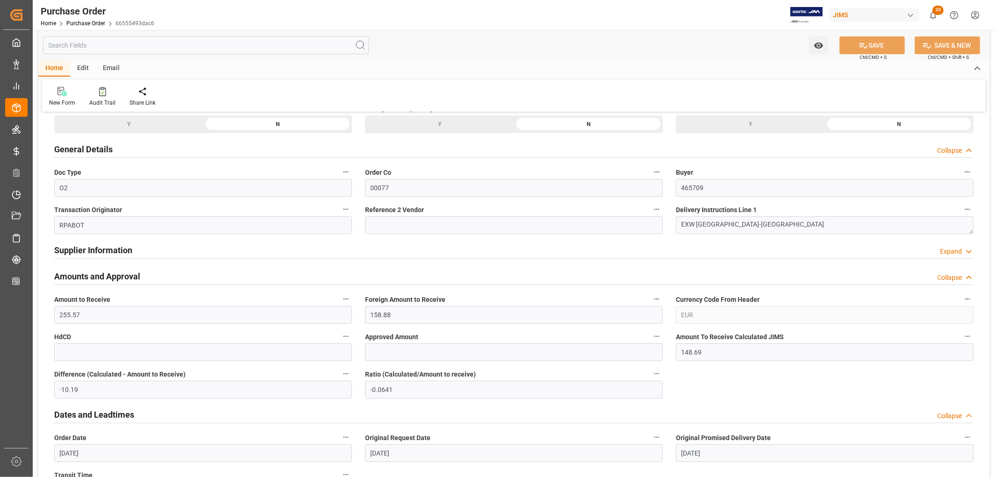
scroll to position [104, 0]
